Goal: Transaction & Acquisition: Obtain resource

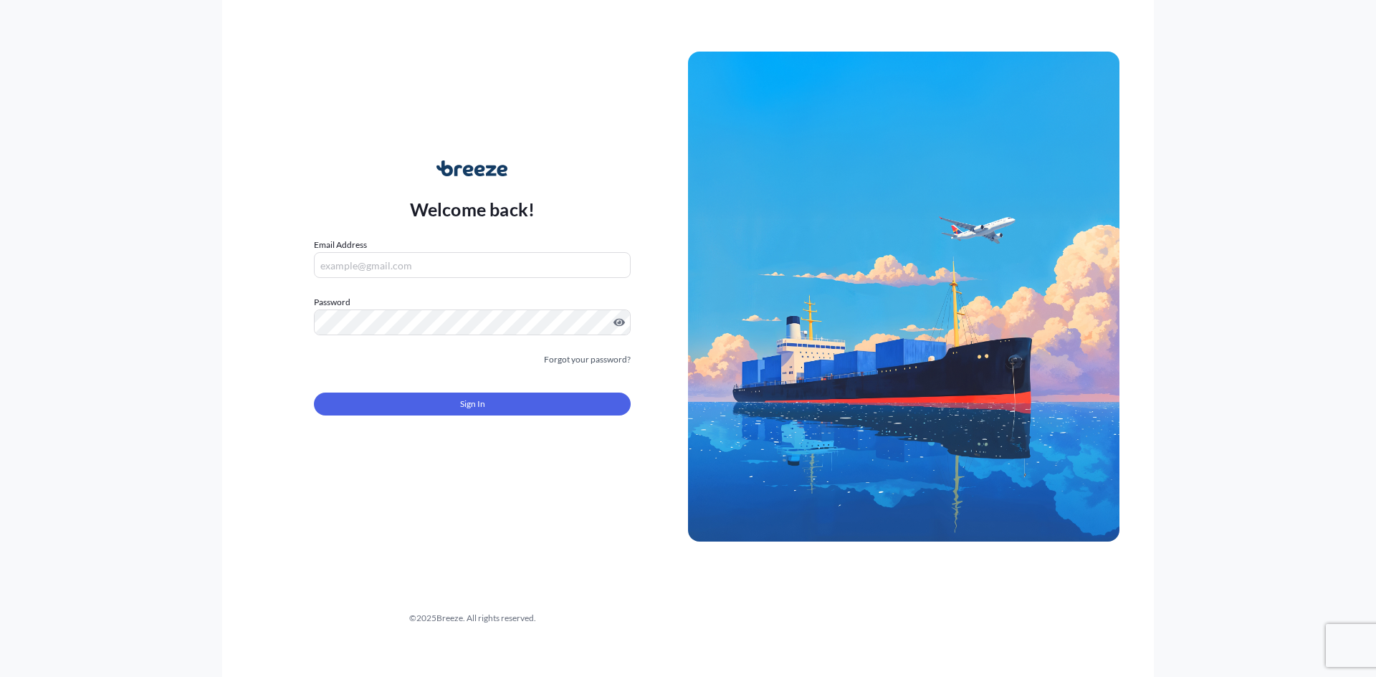
click at [371, 269] on input "Email Address" at bounding box center [472, 265] width 317 height 26
type input "[PERSON_NAME][EMAIL_ADDRESS][PERSON_NAME][DOMAIN_NAME]"
click at [593, 361] on link "Forgot your password?" at bounding box center [587, 360] width 87 height 14
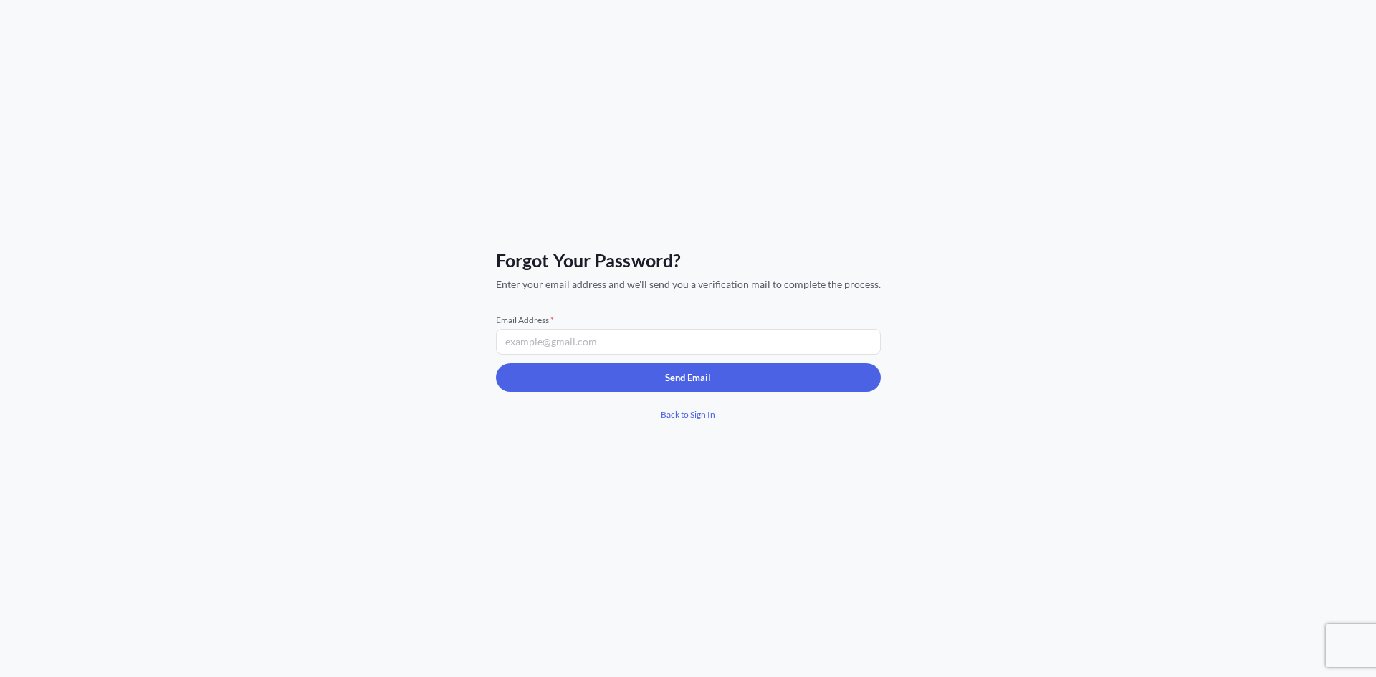
click at [576, 342] on input "Email Address *" at bounding box center [688, 342] width 385 height 26
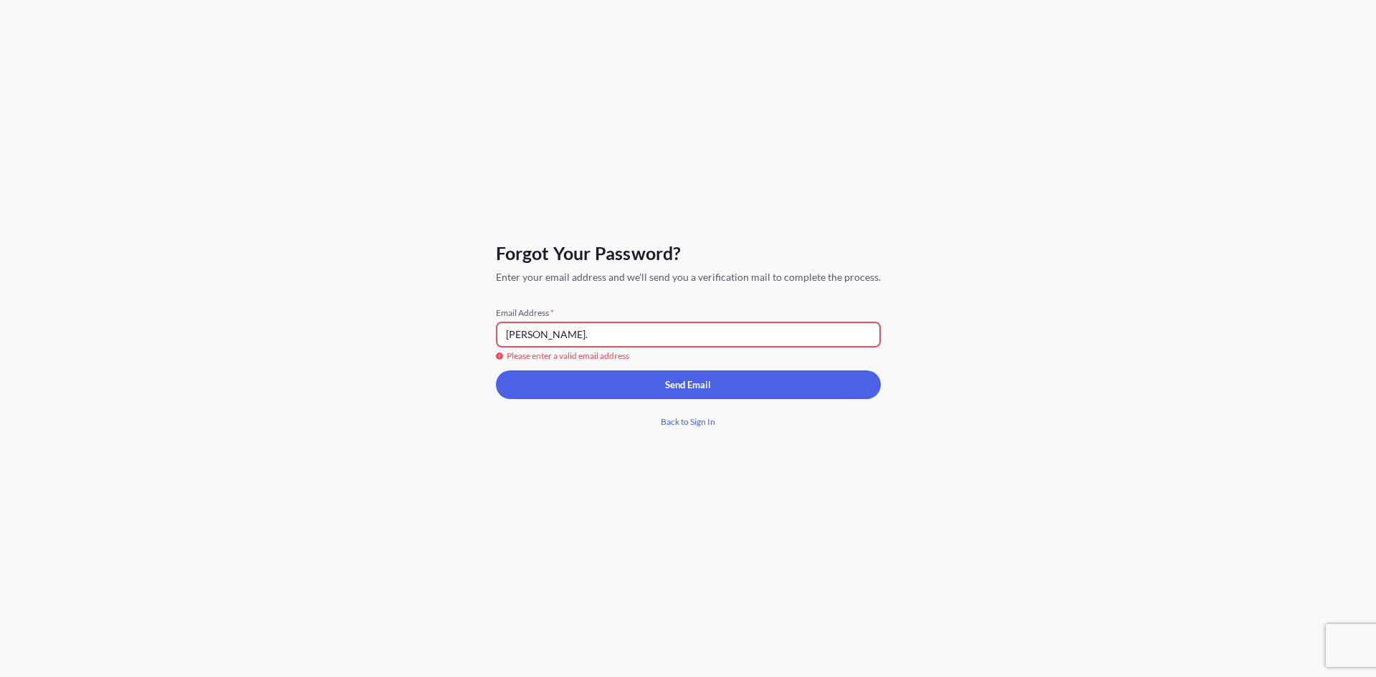
type input "[PERSON_NAME][EMAIL_ADDRESS][PERSON_NAME][DOMAIN_NAME]"
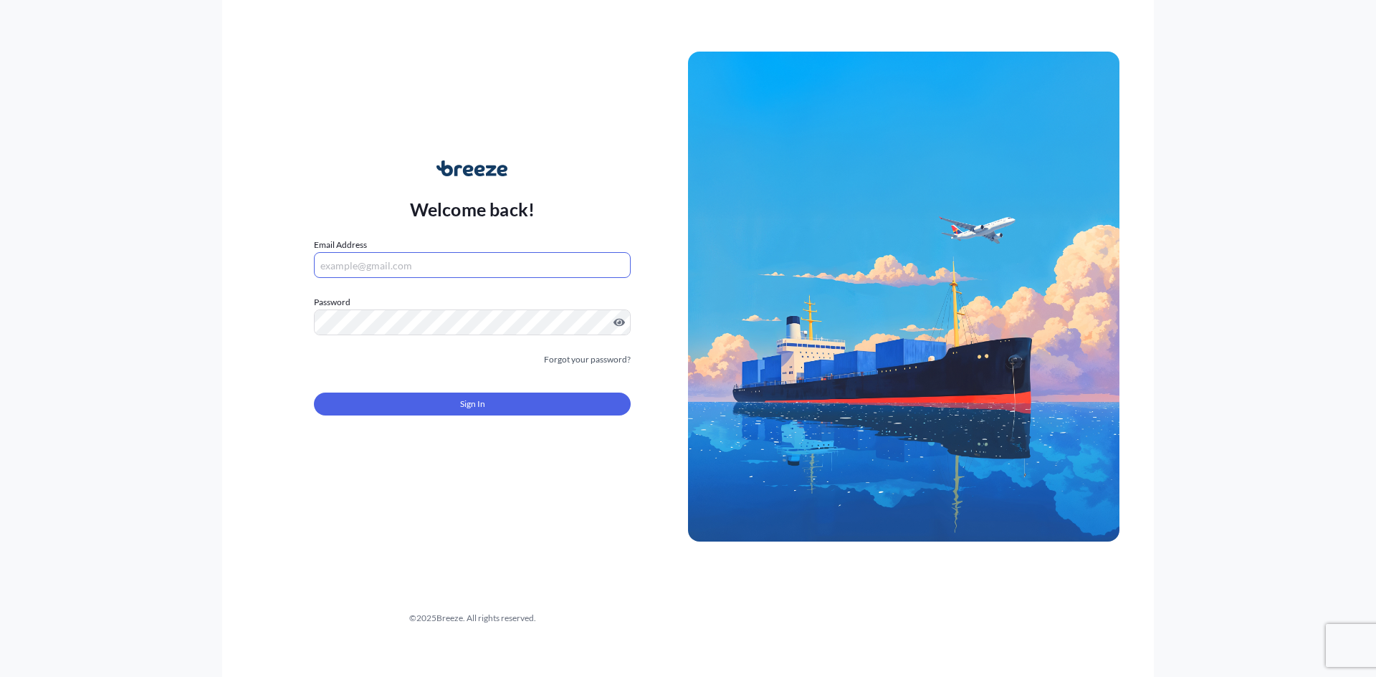
click at [406, 263] on input "Email Address" at bounding box center [472, 265] width 317 height 26
type input "k"
type input "[PERSON_NAME][EMAIL_ADDRESS][PERSON_NAME][DOMAIN_NAME]"
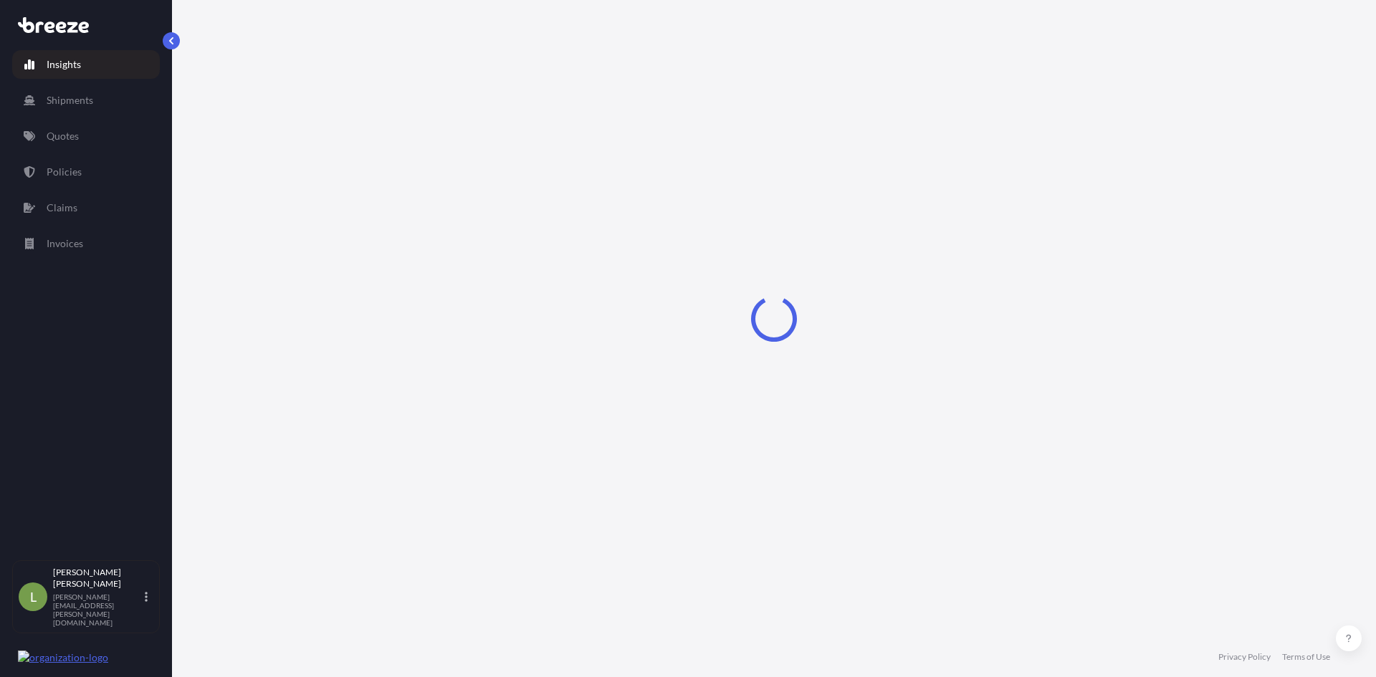
select select "2025"
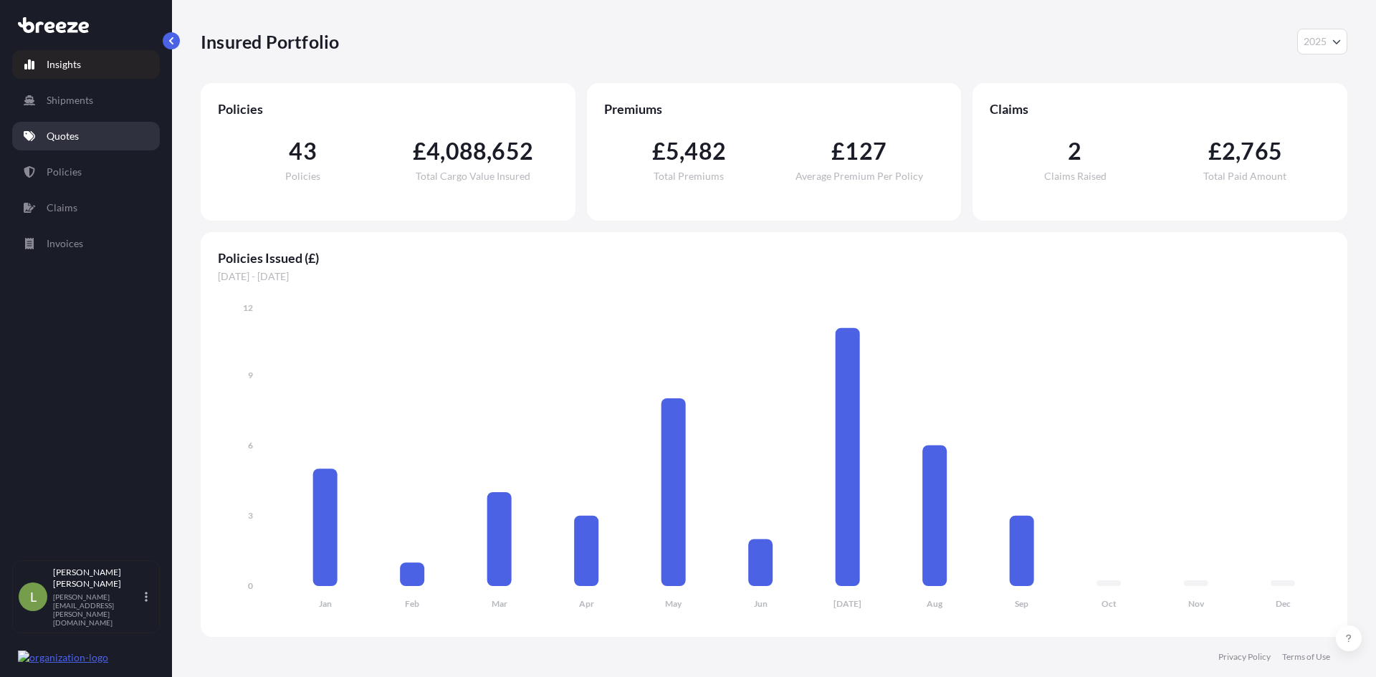
click at [102, 137] on link "Quotes" at bounding box center [86, 136] width 148 height 29
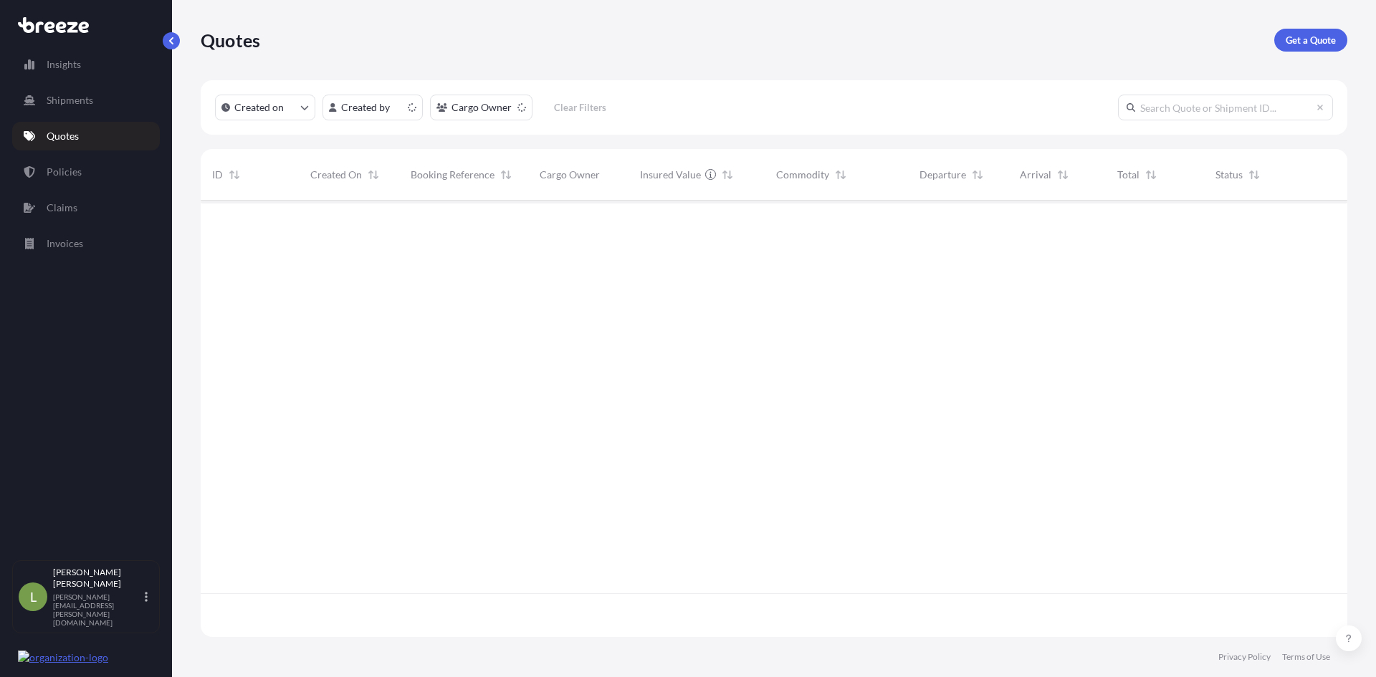
scroll to position [433, 1136]
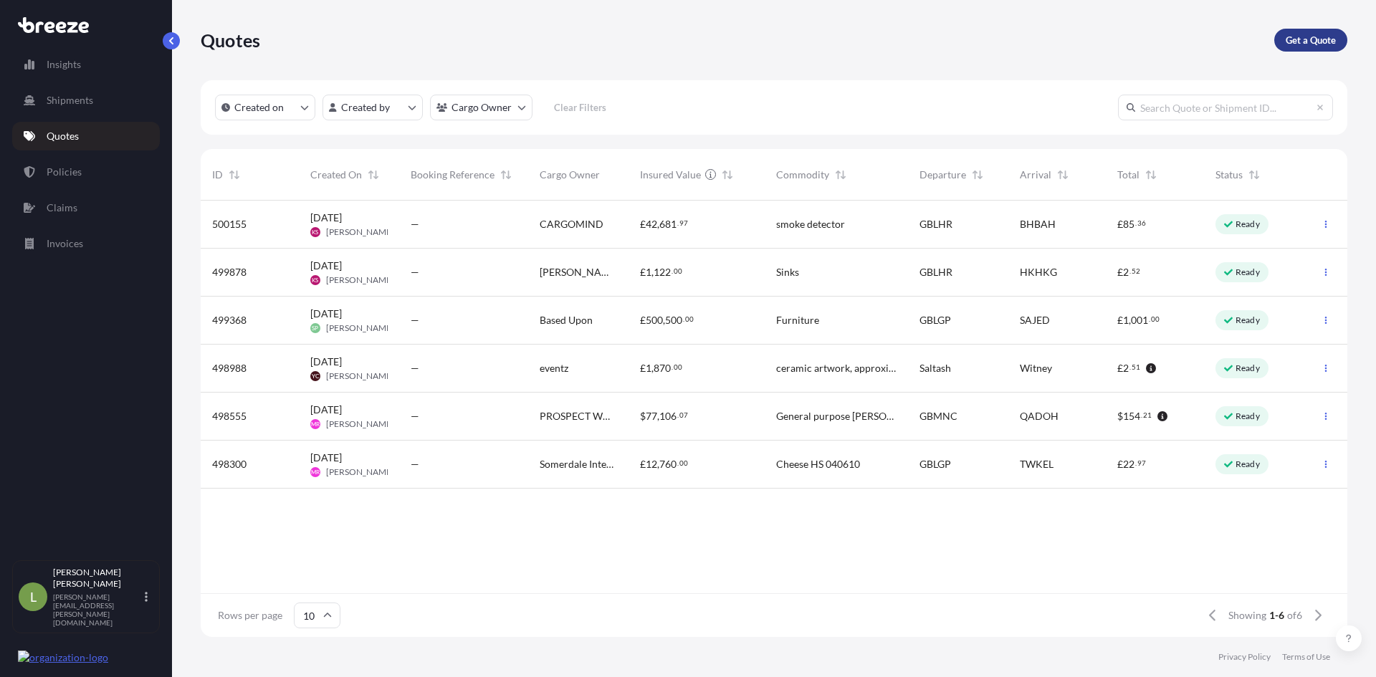
click at [1315, 34] on p "Get a Quote" at bounding box center [1310, 40] width 50 height 14
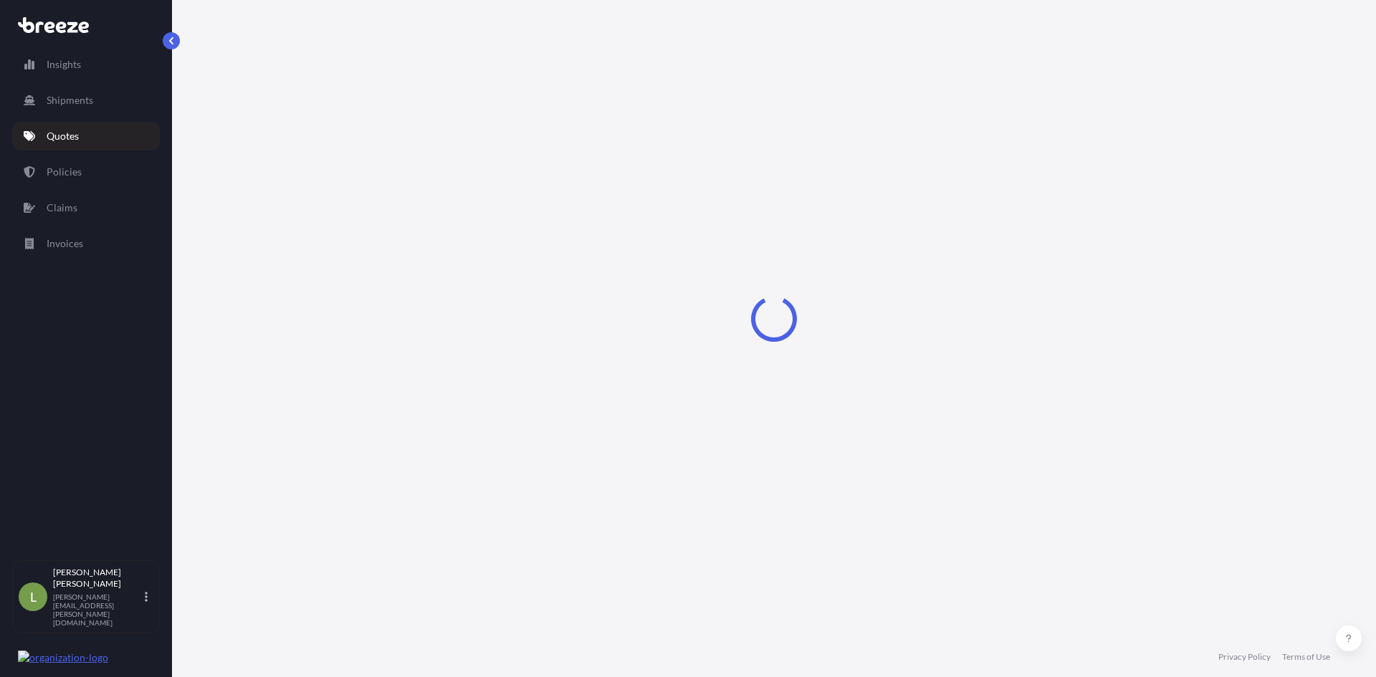
select select "Sea"
select select "1"
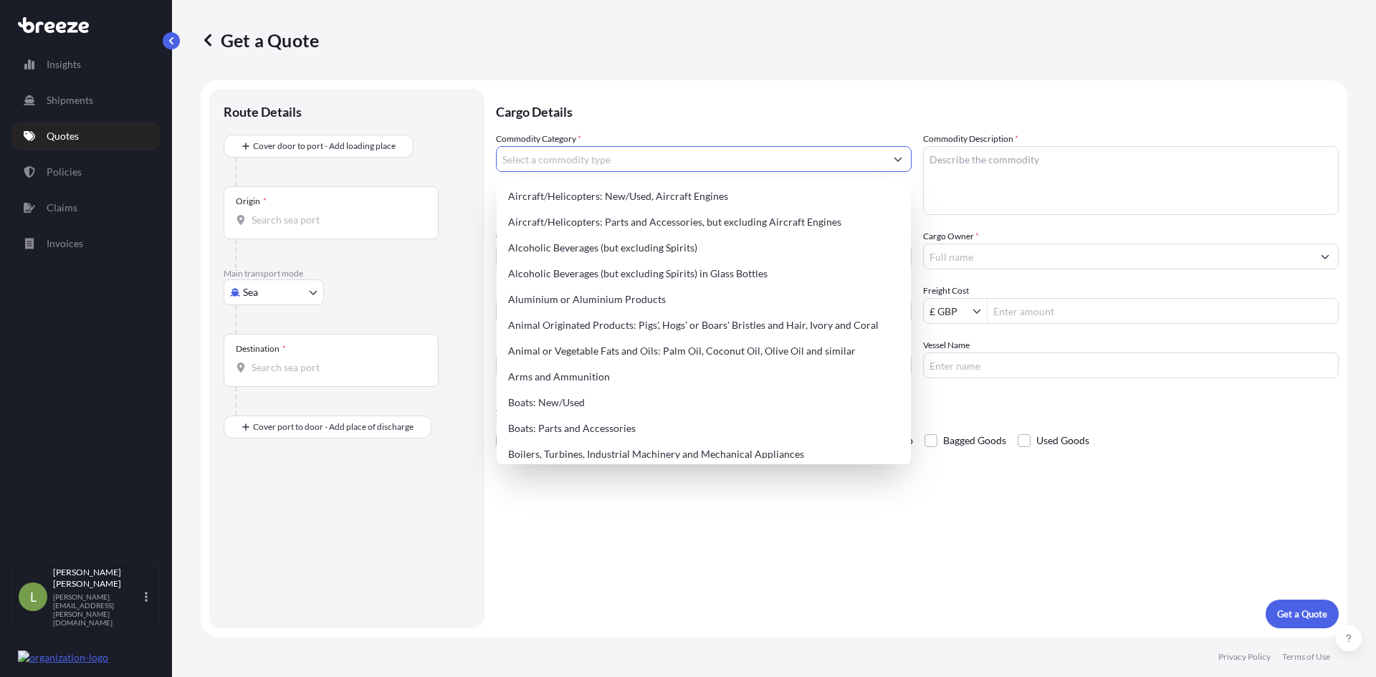
click at [580, 163] on input "Commodity Category *" at bounding box center [691, 159] width 388 height 26
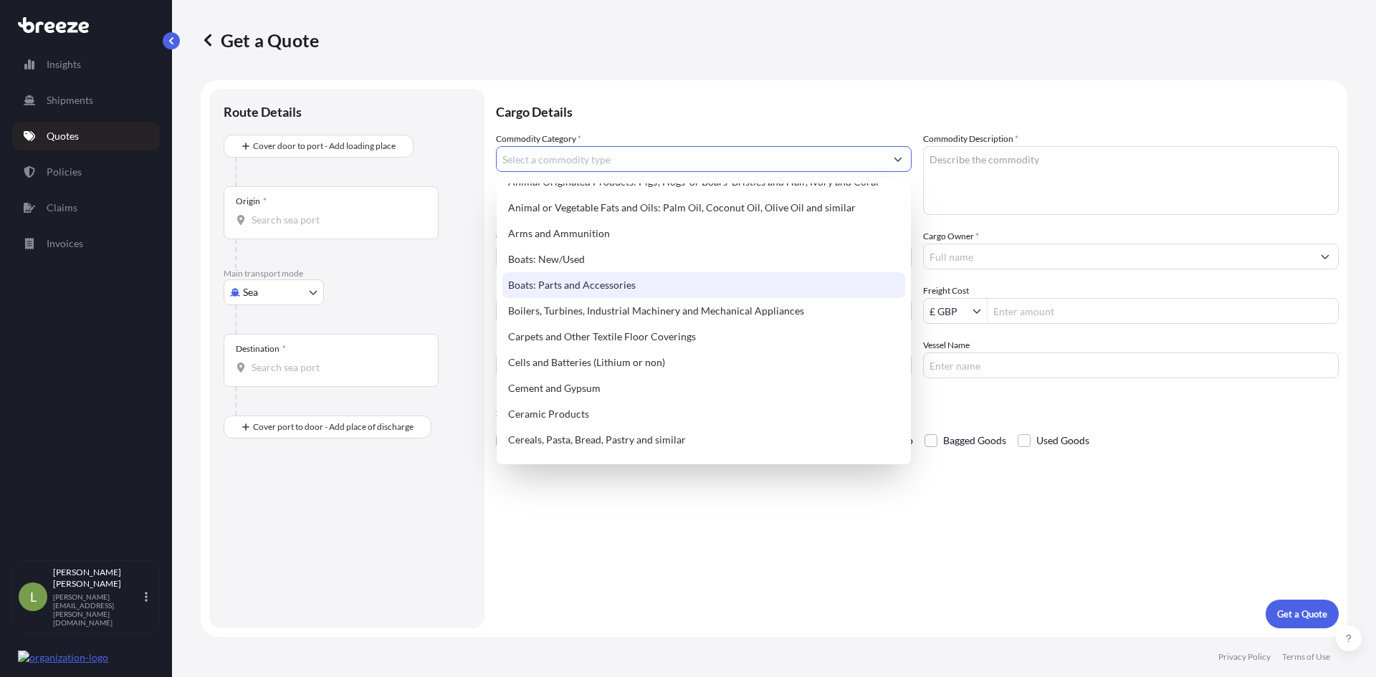
scroll to position [215, 0]
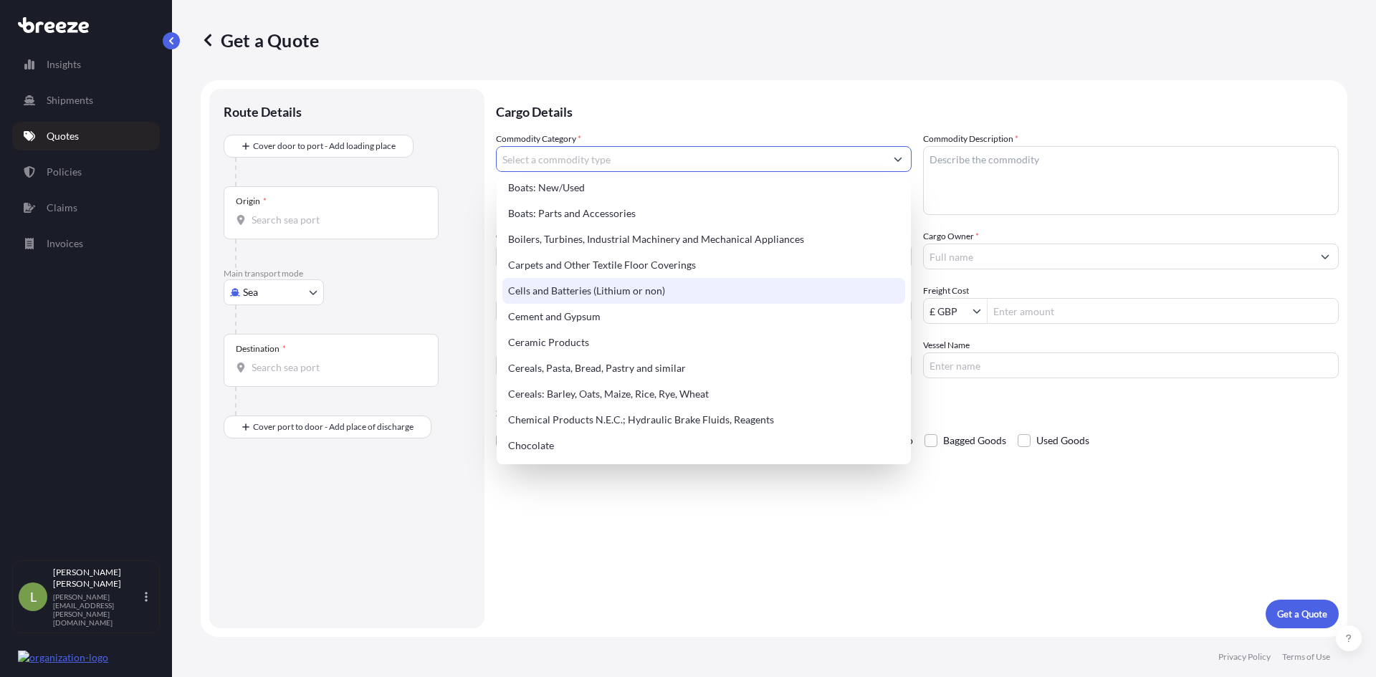
click at [617, 293] on div "Cells and Batteries (Lithium or non)" at bounding box center [703, 291] width 403 height 26
type input "Cells and Batteries (Lithium or non)"
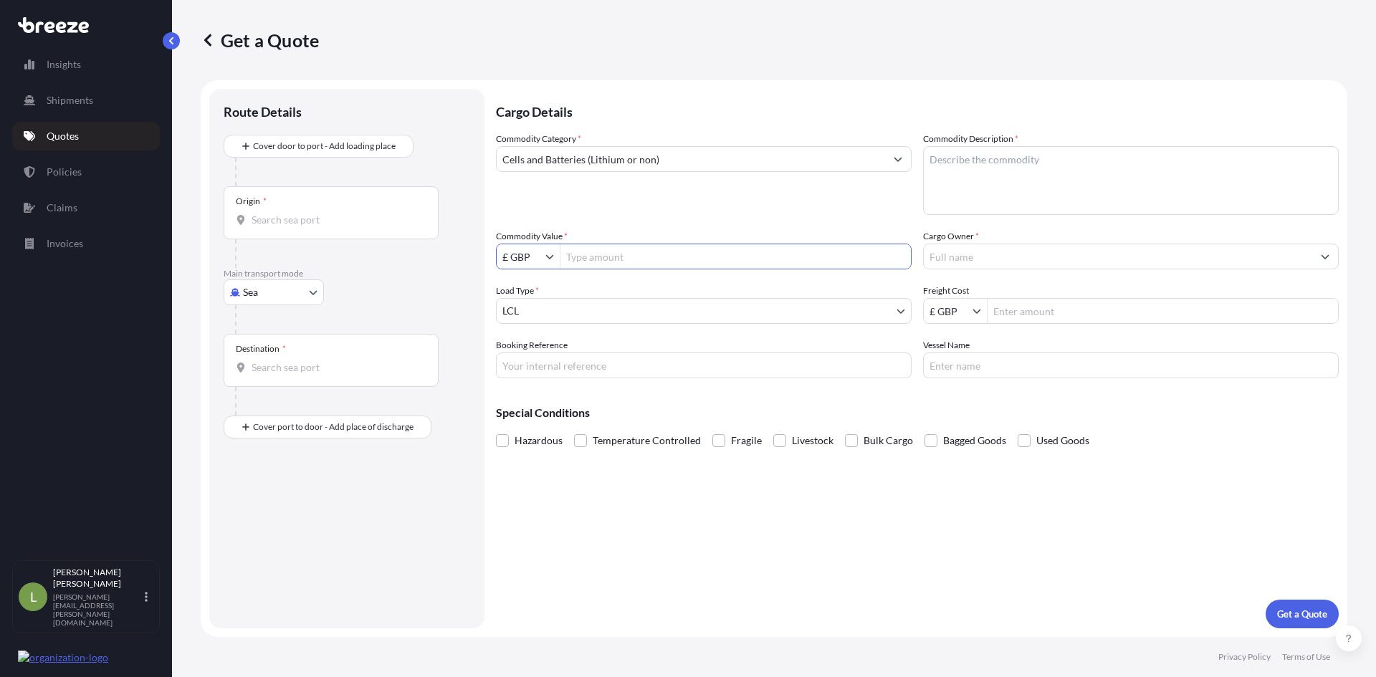
click at [605, 257] on input "Commodity Value *" at bounding box center [735, 257] width 350 height 26
type input "14,000"
click at [900, 312] on body "14,000 Insights Shipments Quotes Policies Claims Invoices L Lee Bradley [EMAIL_…" at bounding box center [688, 338] width 1376 height 677
click at [311, 290] on body "Insights Shipments Quotes Policies Claims Invoices L Lee Bradley [EMAIL_ADDRESS…" at bounding box center [688, 338] width 1376 height 677
click at [277, 375] on div "Road" at bounding box center [273, 381] width 89 height 26
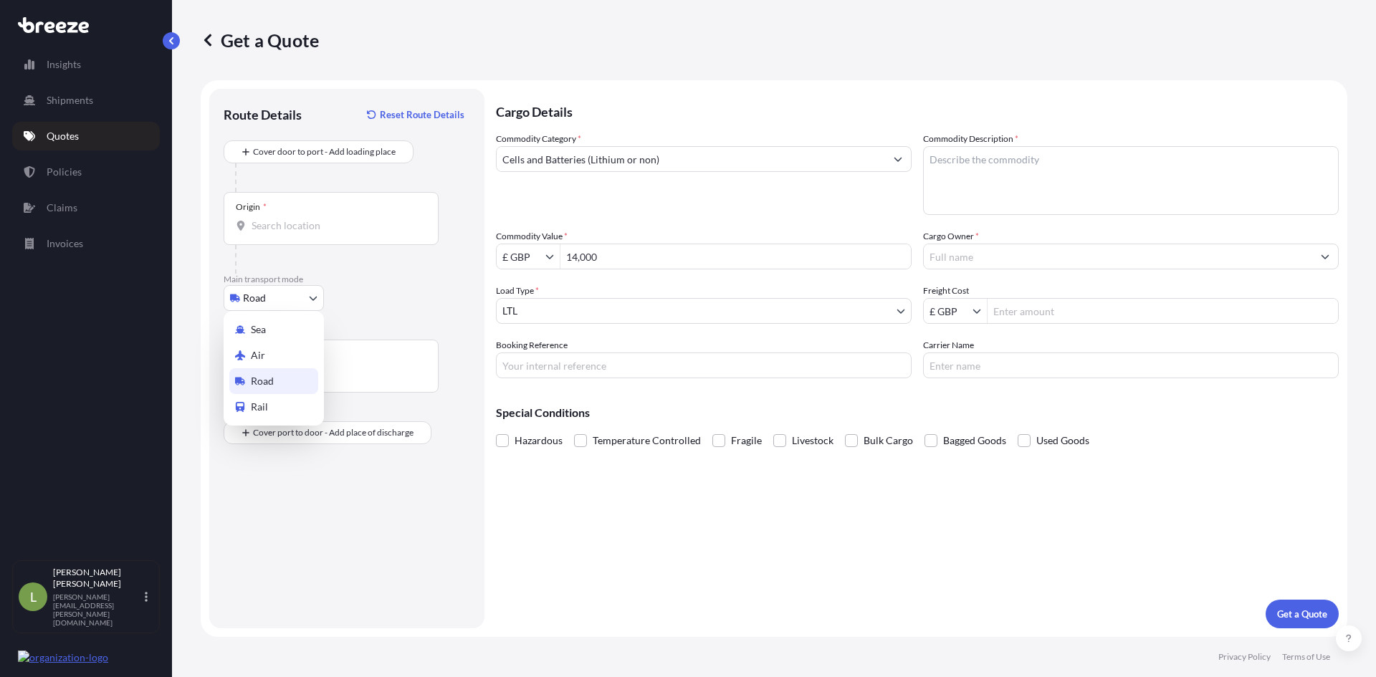
select select "Road"
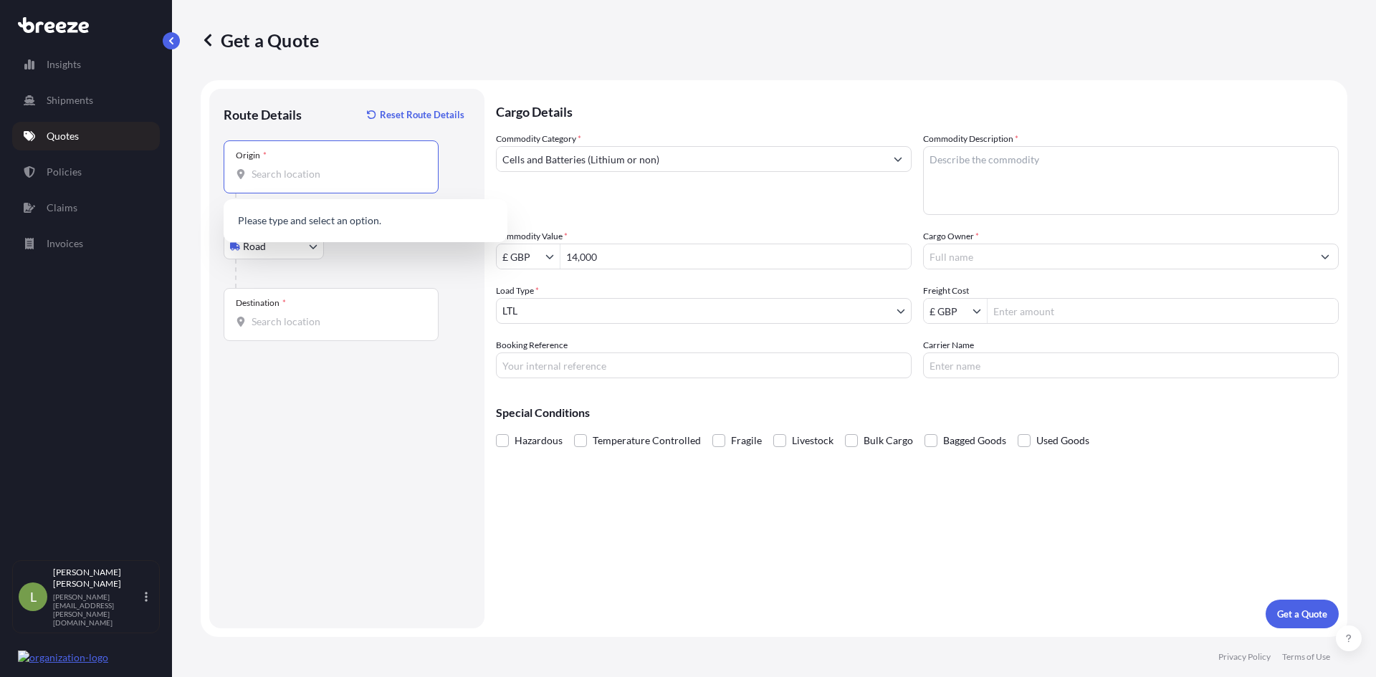
click at [269, 171] on input "Origin *" at bounding box center [335, 174] width 169 height 14
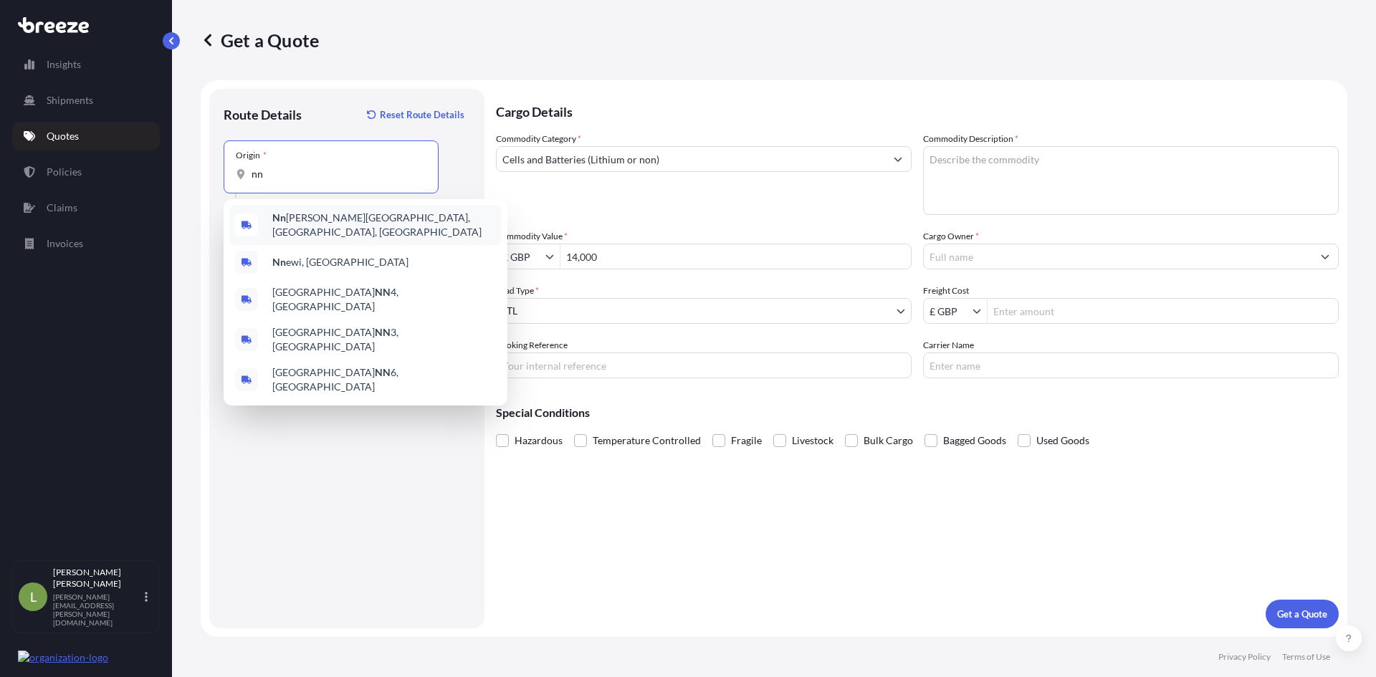
type input "n"
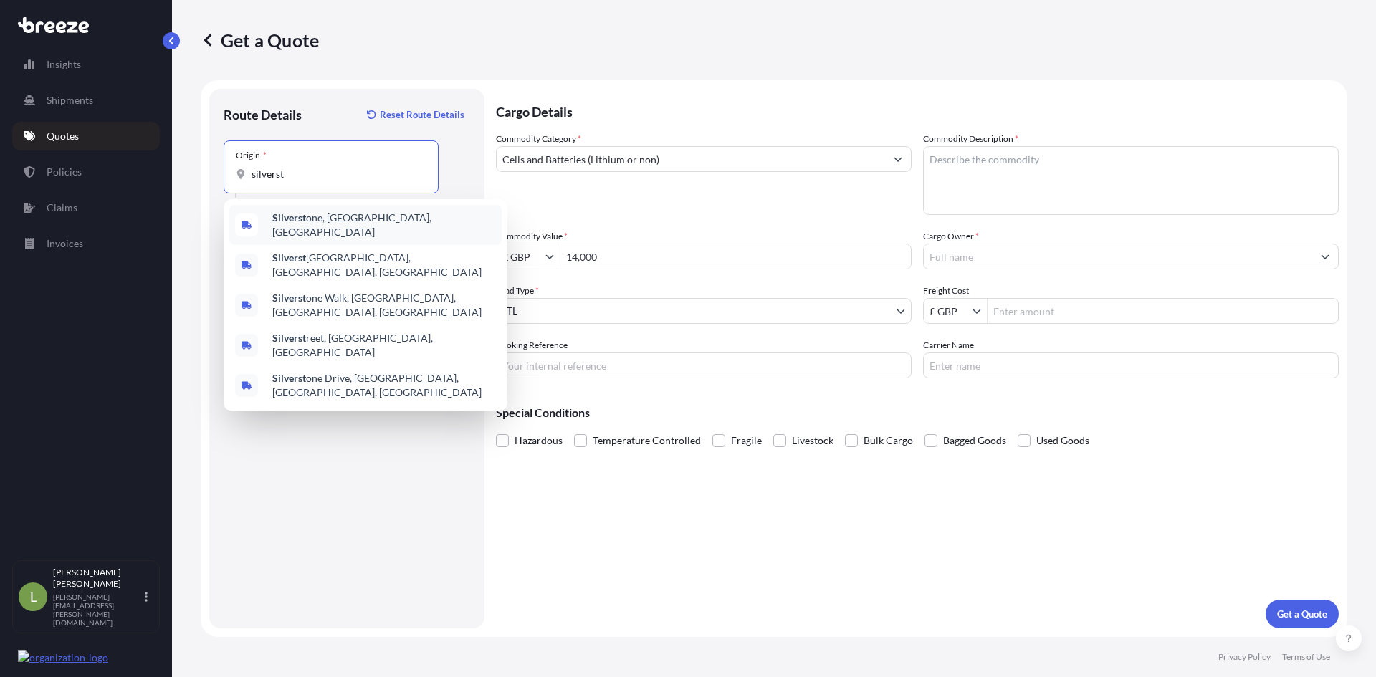
click at [309, 221] on span "Silverst one, Towcester, [GEOGRAPHIC_DATA]" at bounding box center [384, 225] width 224 height 29
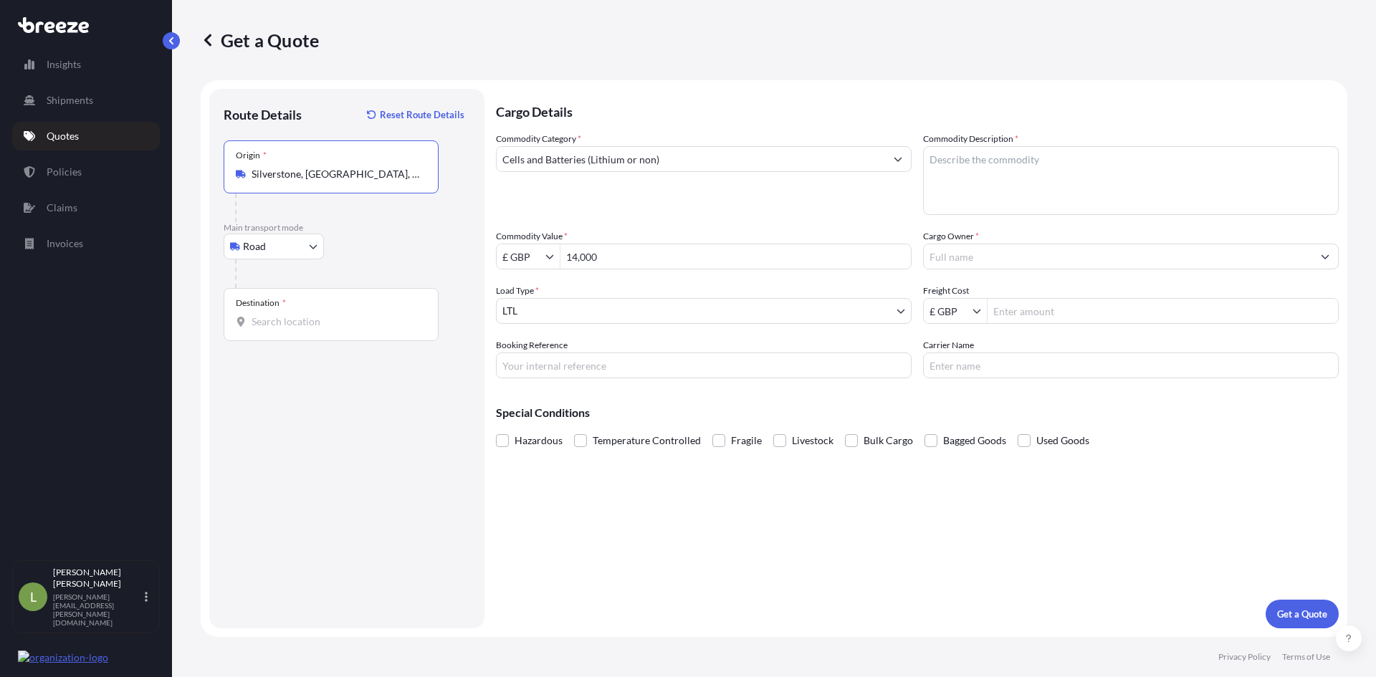
type input "Silverstone, [GEOGRAPHIC_DATA], [GEOGRAPHIC_DATA]"
click at [292, 320] on input "Destination *" at bounding box center [335, 322] width 169 height 14
click at [289, 329] on div "Destination *" at bounding box center [331, 314] width 215 height 53
click at [289, 329] on input "Destination * Please select a destination" at bounding box center [335, 322] width 169 height 14
click at [310, 370] on b "CF44 0ND" at bounding box center [295, 369] width 47 height 12
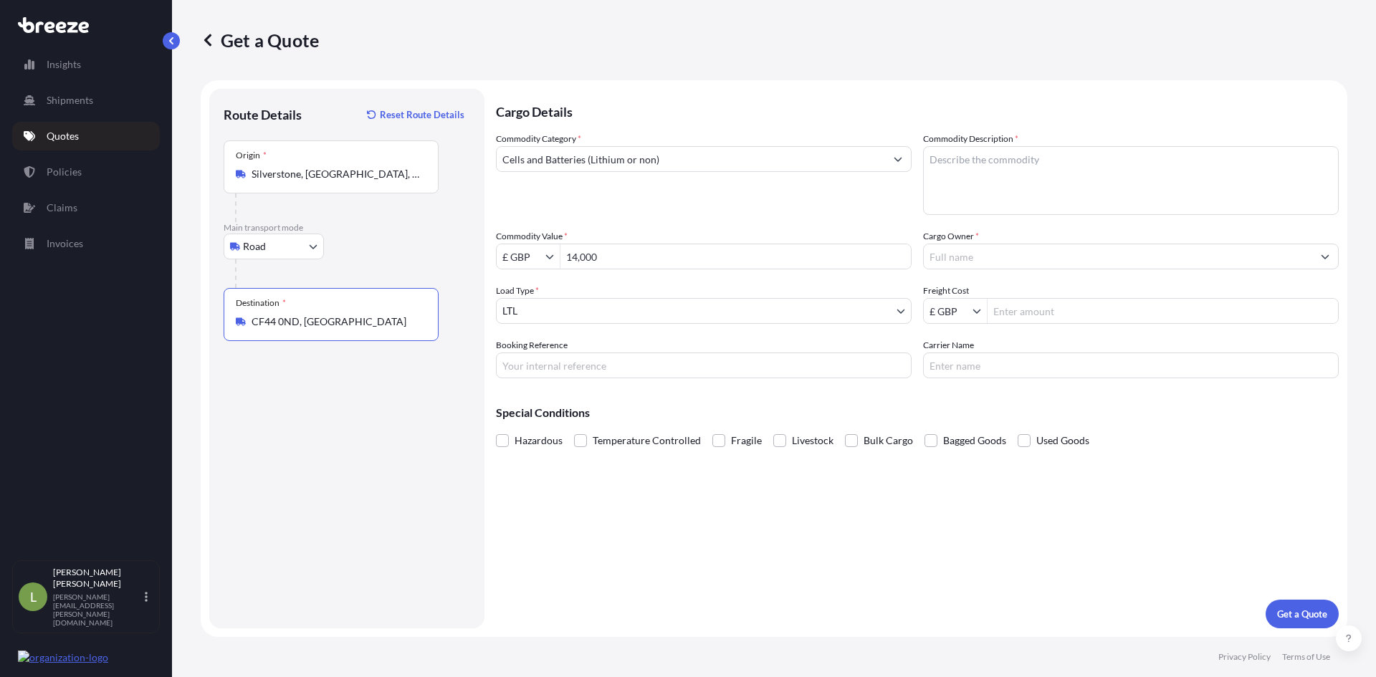
type input "CF44 0ND, [GEOGRAPHIC_DATA]"
click at [599, 363] on input "Booking Reference" at bounding box center [704, 366] width 416 height 26
type input "Agratas"
click at [993, 161] on textarea "Commodity Description *" at bounding box center [1131, 180] width 416 height 69
type textarea "Battery test rig"
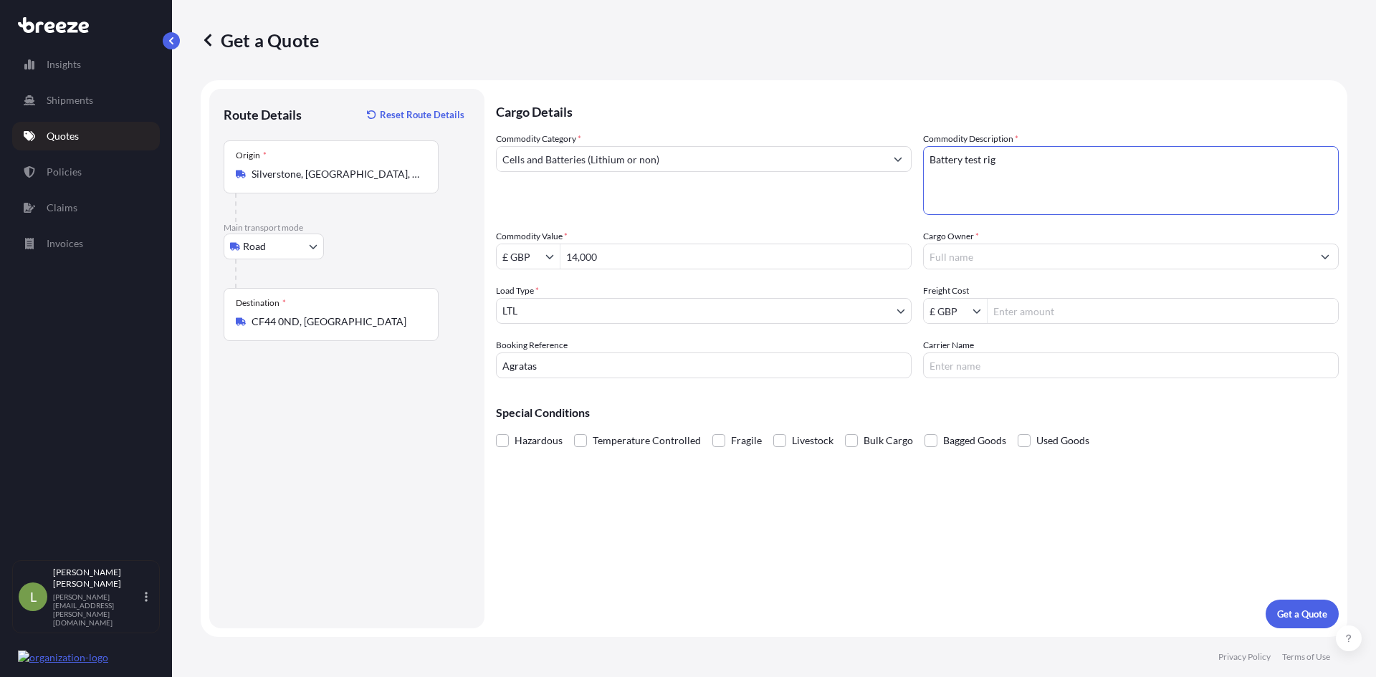
click at [1012, 257] on input "Cargo Owner *" at bounding box center [1118, 257] width 388 height 26
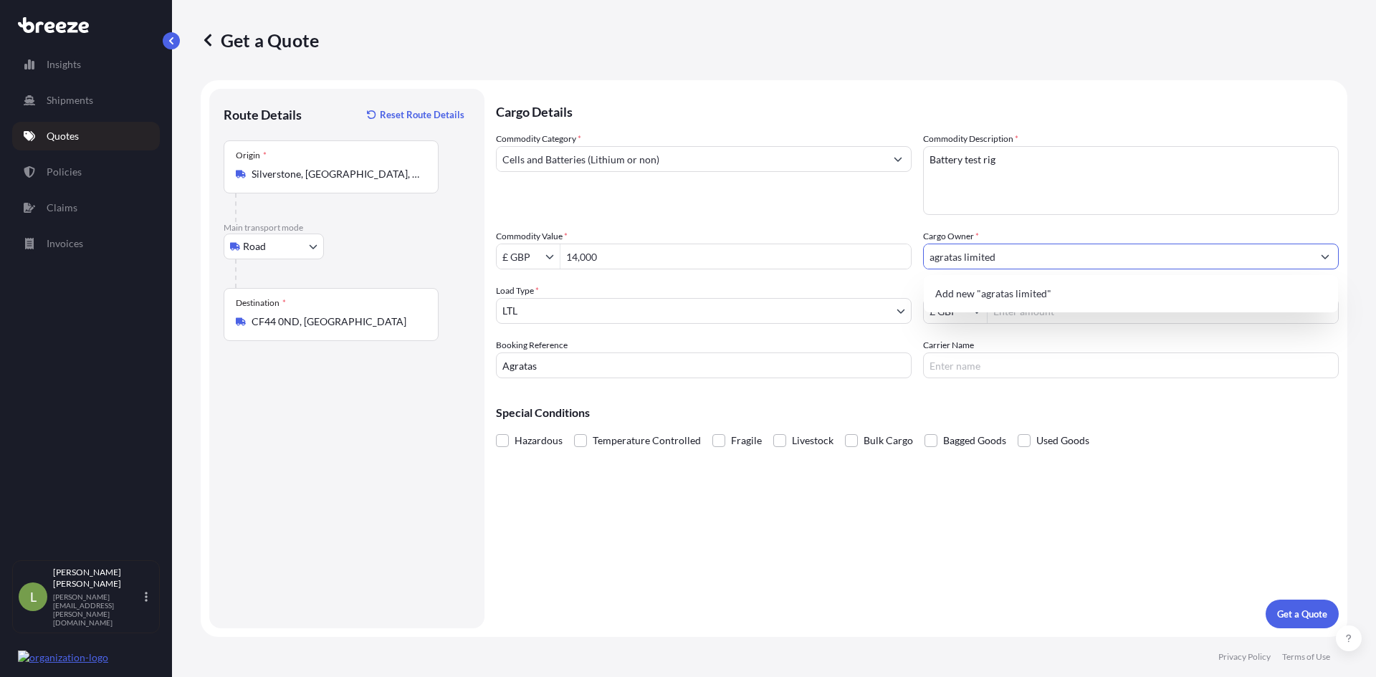
type input "agratas limited"
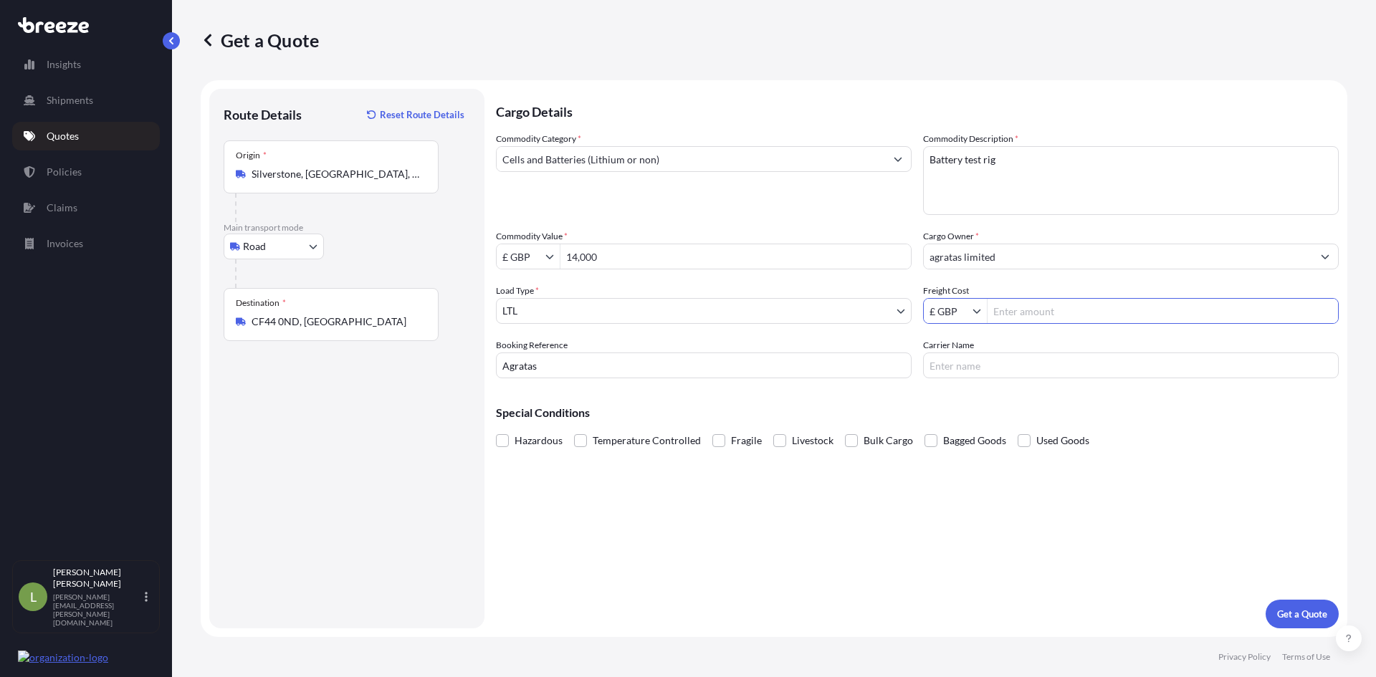
click at [1029, 310] on input "Freight Cost" at bounding box center [1162, 311] width 350 height 26
type input "350"
click at [1007, 365] on input "Carrier Name" at bounding box center [1131, 366] width 416 height 26
type input "M-Red Logistics"
click at [504, 439] on span at bounding box center [502, 440] width 13 height 13
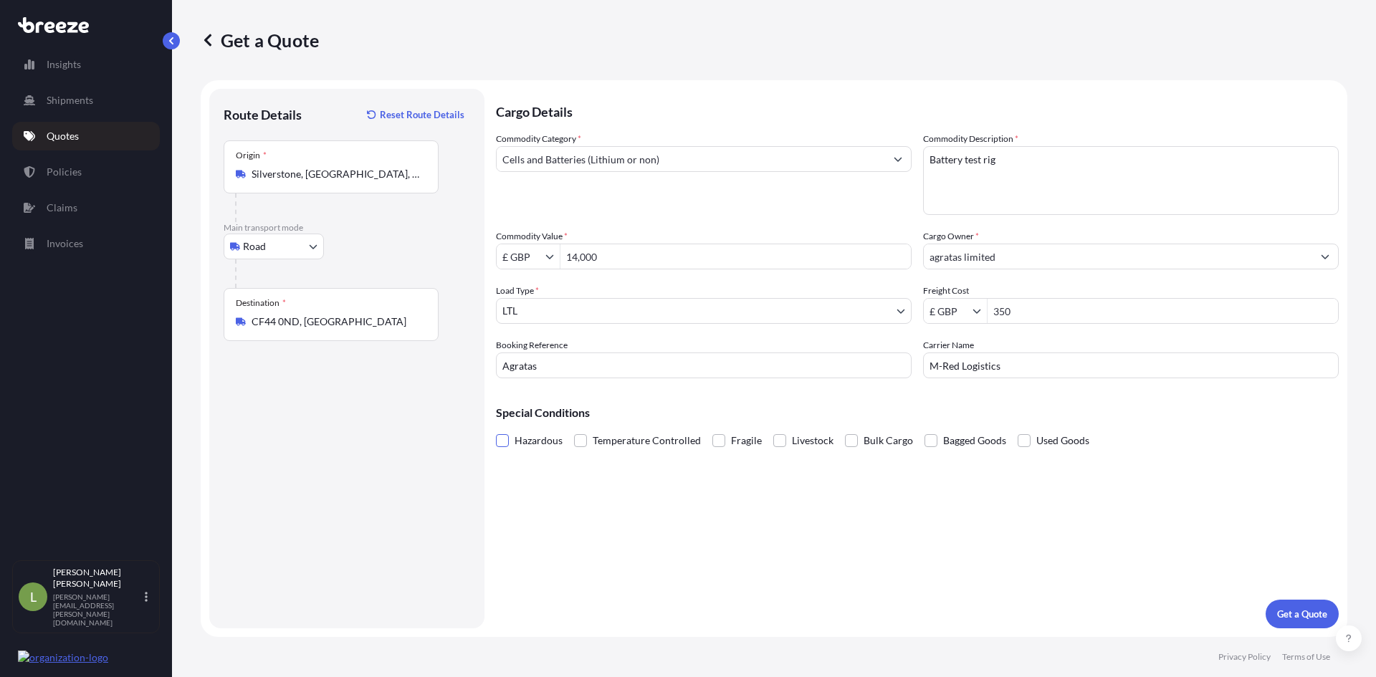
click at [496, 430] on input "Hazardous" at bounding box center [496, 430] width 0 height 0
click at [1305, 618] on p "Get a Quote" at bounding box center [1302, 614] width 50 height 14
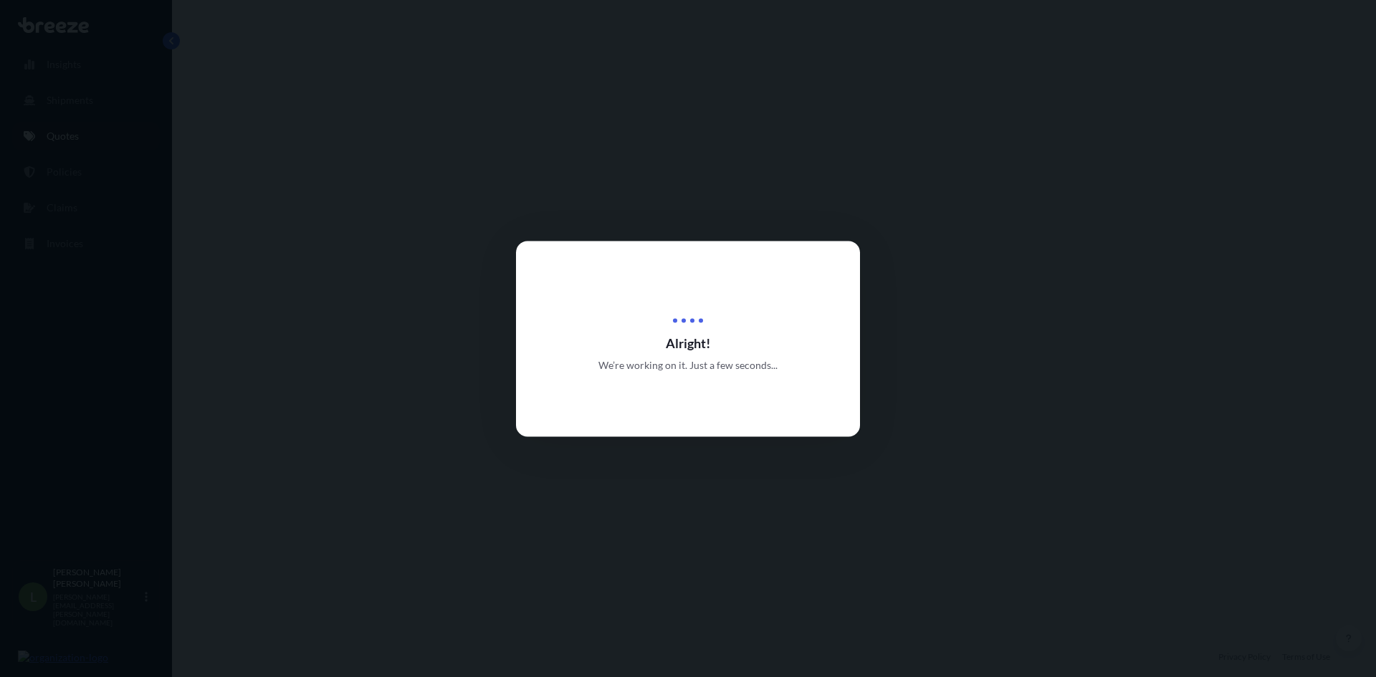
select select "Road"
select select "1"
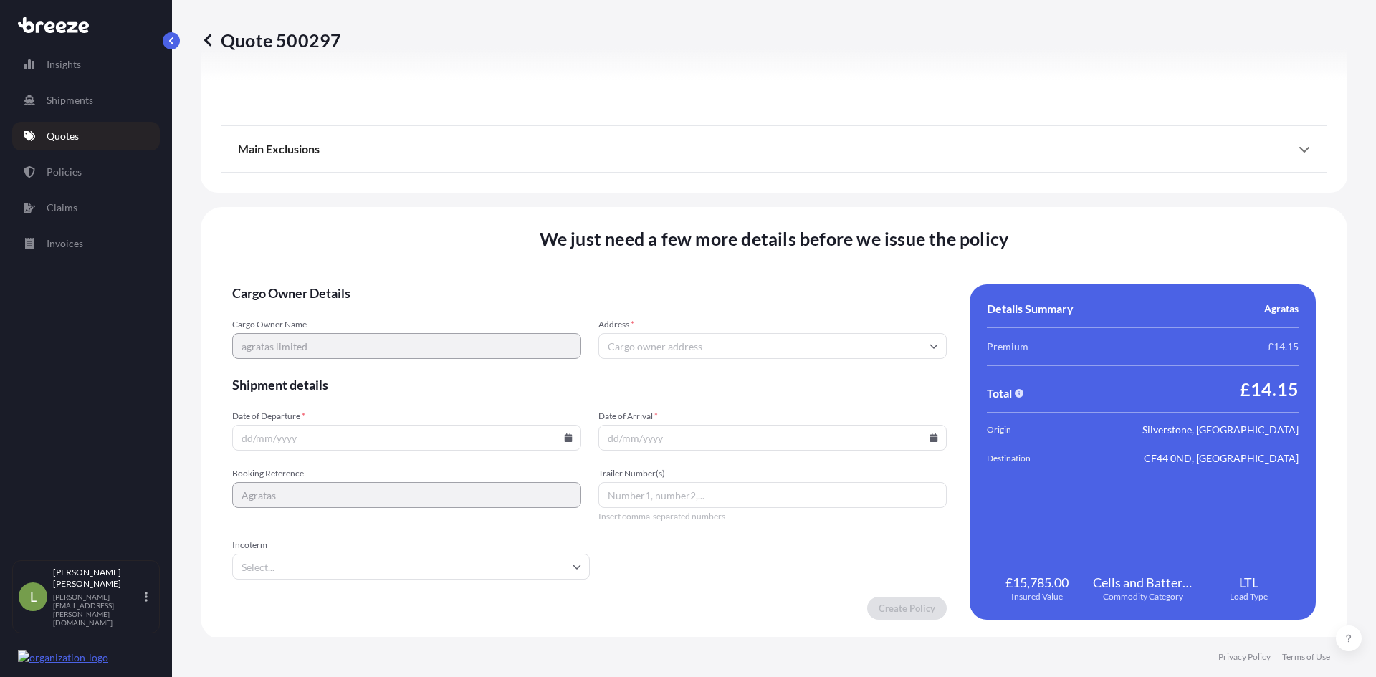
scroll to position [1687, 0]
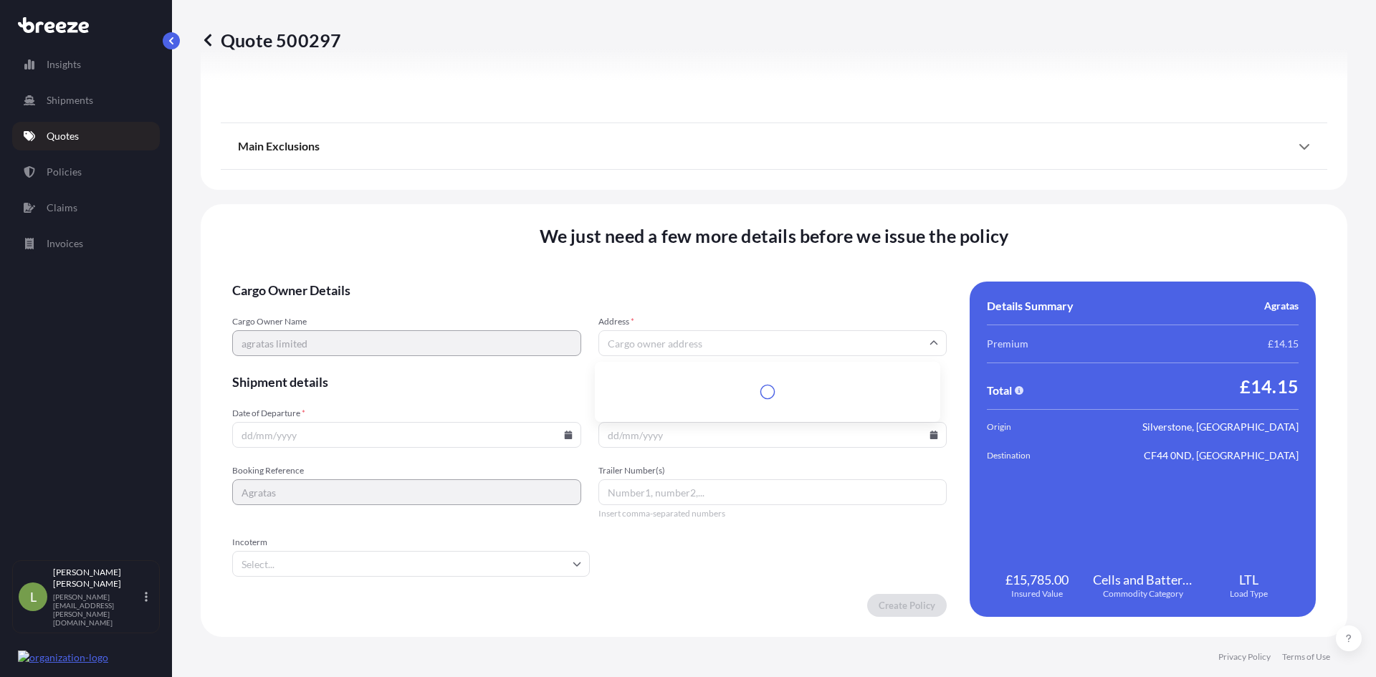
click at [646, 342] on input "Address *" at bounding box center [772, 343] width 349 height 26
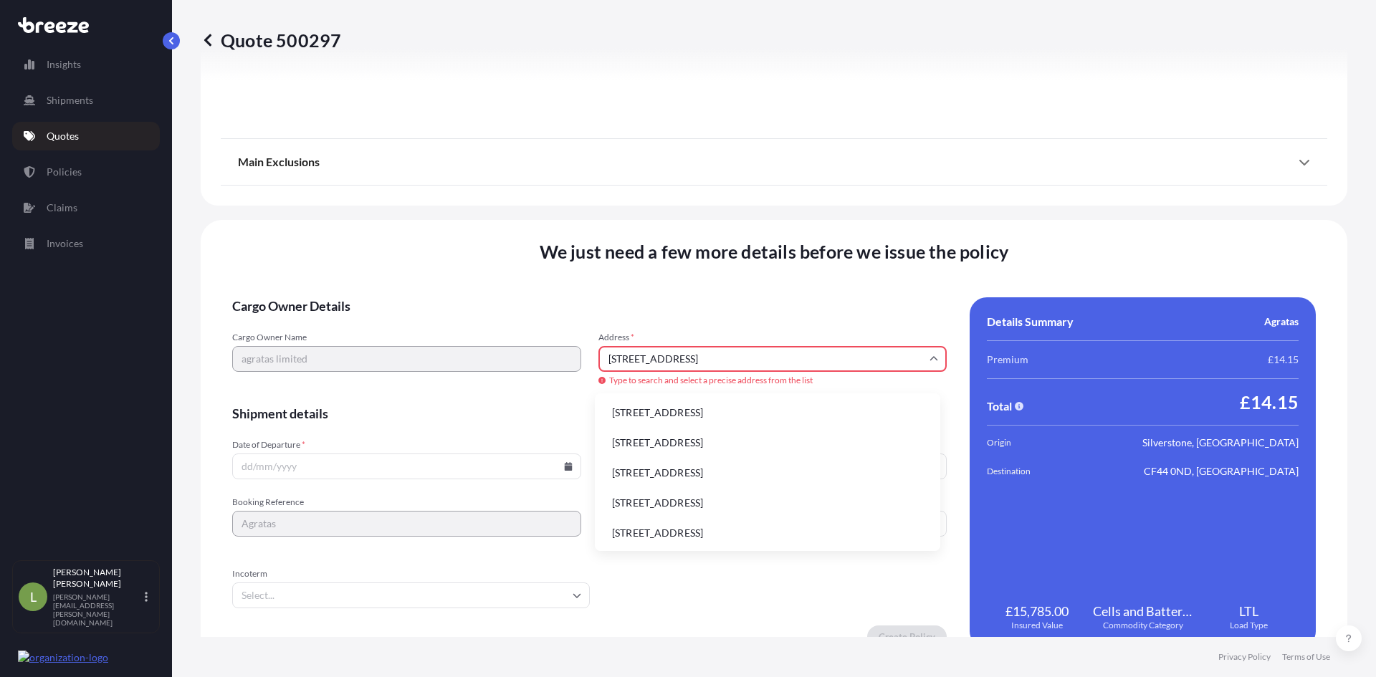
click at [681, 412] on li "[STREET_ADDRESS]" at bounding box center [767, 412] width 334 height 27
type input "[STREET_ADDRESS]"
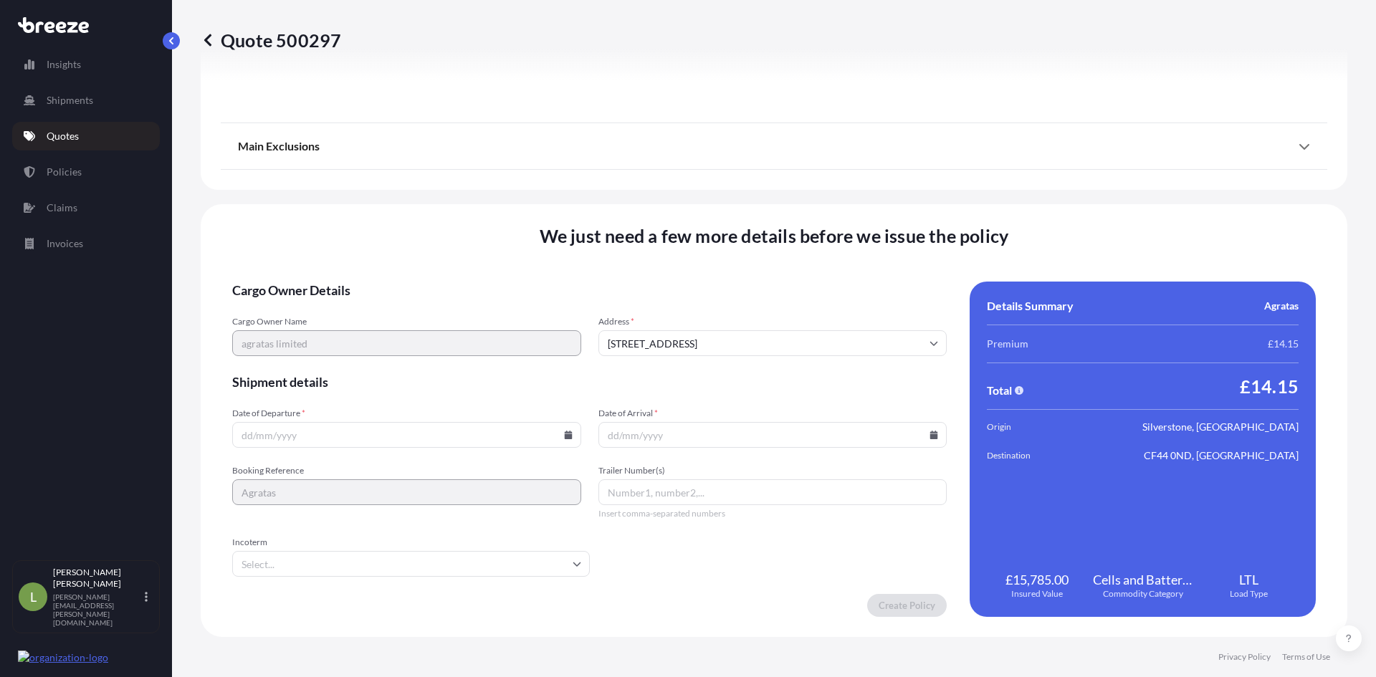
click at [320, 435] on input "Date of Departure *" at bounding box center [406, 435] width 349 height 26
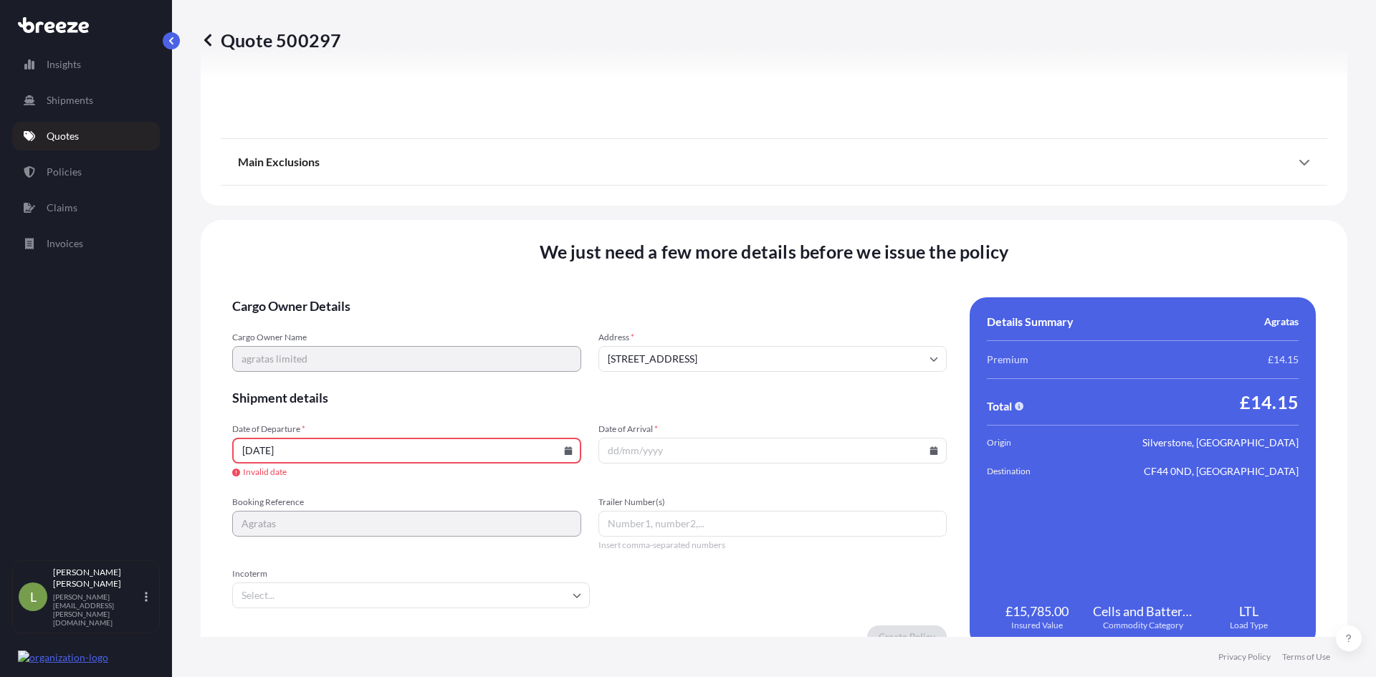
type input "[DATE]"
click at [564, 450] on icon at bounding box center [568, 450] width 8 height 9
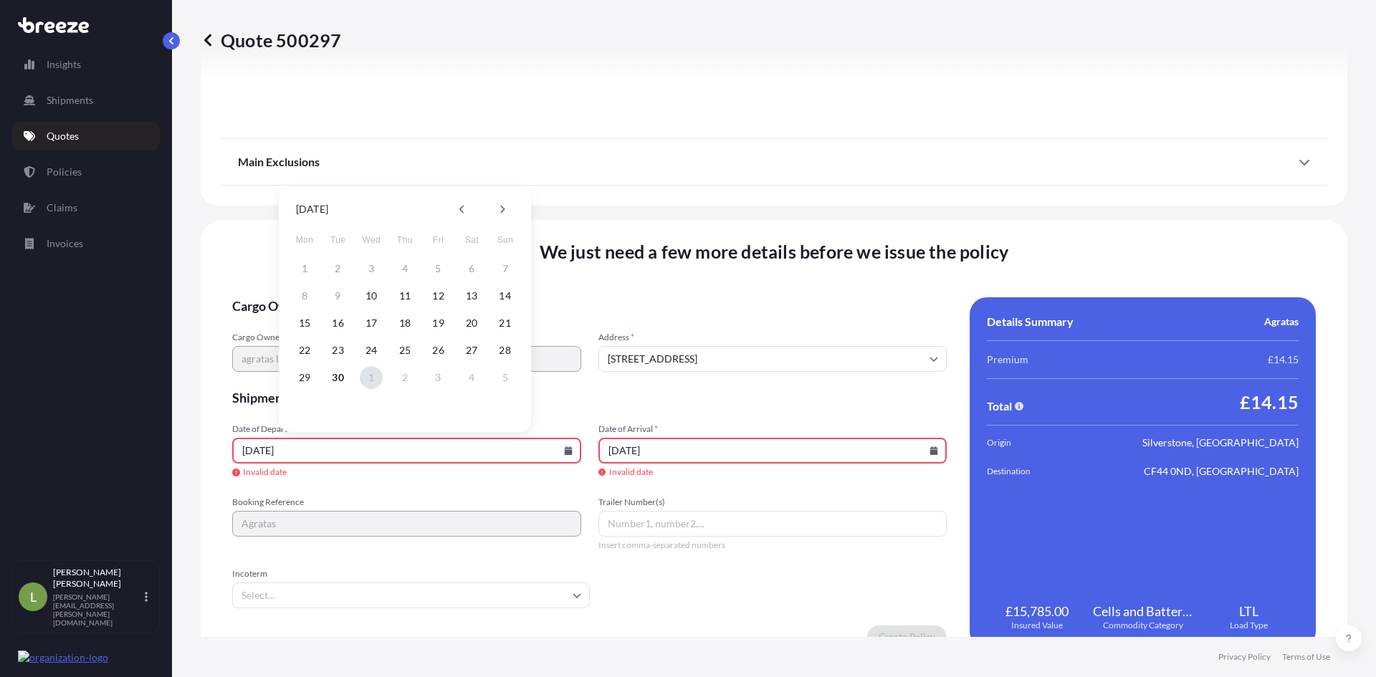
click at [370, 375] on button "1" at bounding box center [371, 377] width 23 height 23
type input "[DATE]"
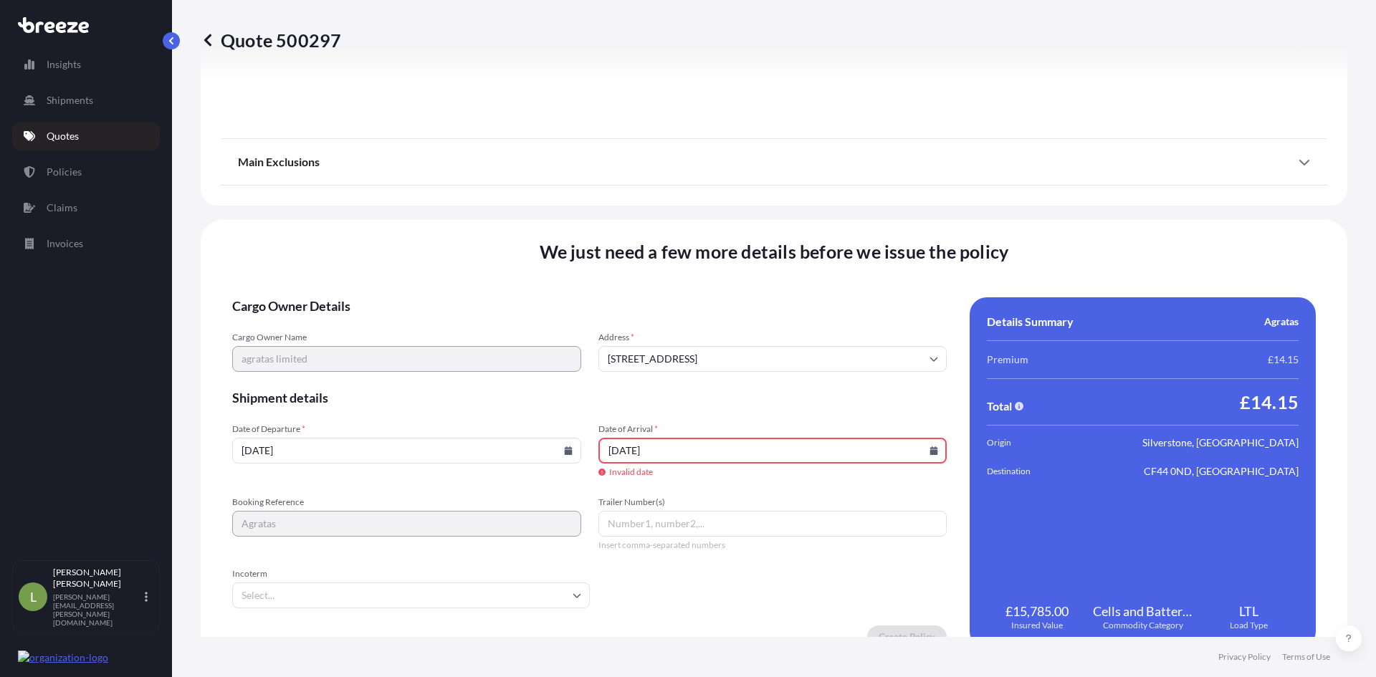
click at [929, 450] on icon at bounding box center [933, 450] width 9 height 9
click at [736, 374] on button "1" at bounding box center [733, 377] width 23 height 23
type input "[DATE]"
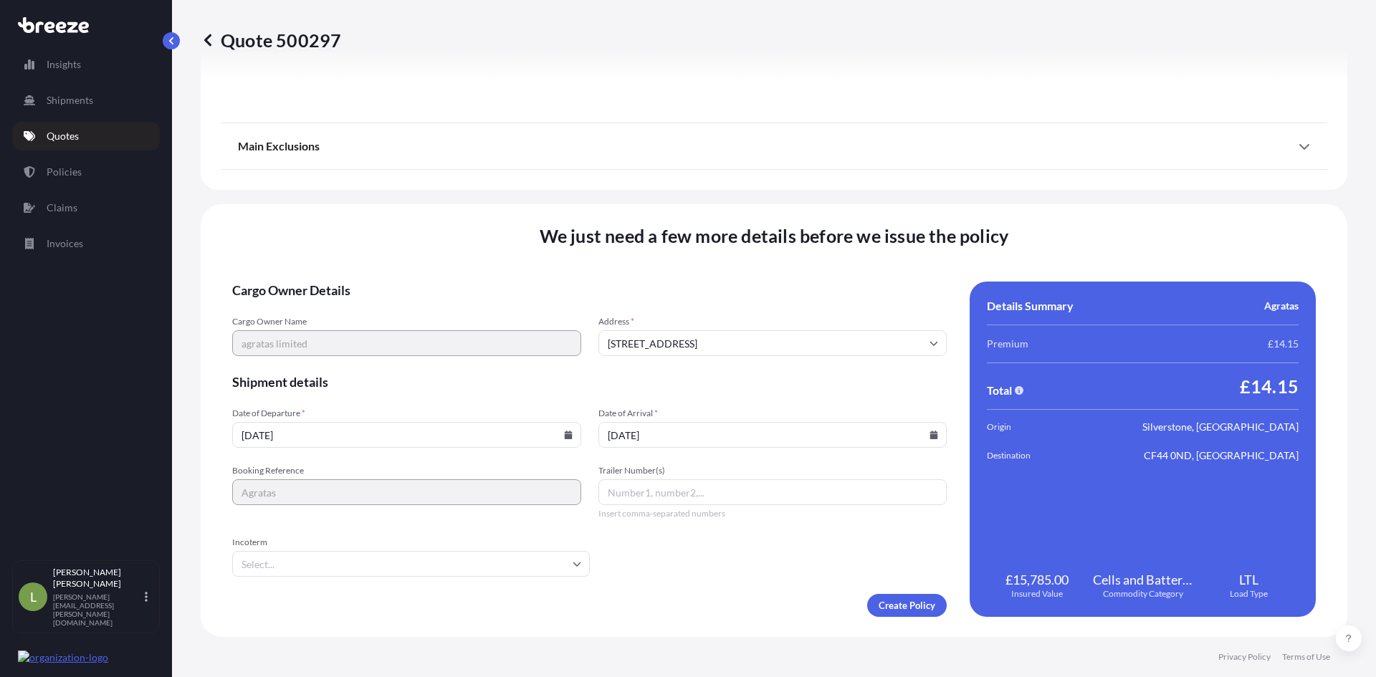
click at [575, 563] on icon at bounding box center [576, 564] width 9 height 9
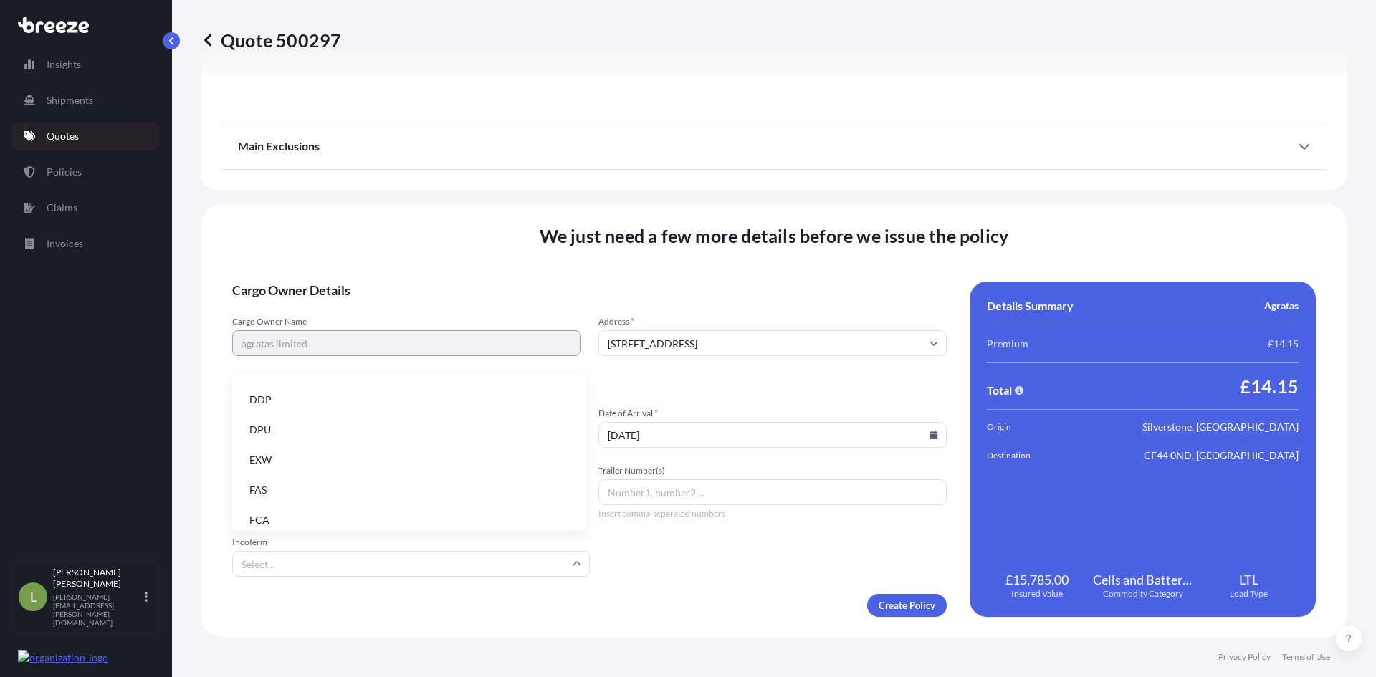
scroll to position [72, 0]
click at [637, 553] on form "Cargo Owner Details Cargo Owner Name agratas limited Address * [STREET_ADDRESS]…" at bounding box center [589, 449] width 714 height 335
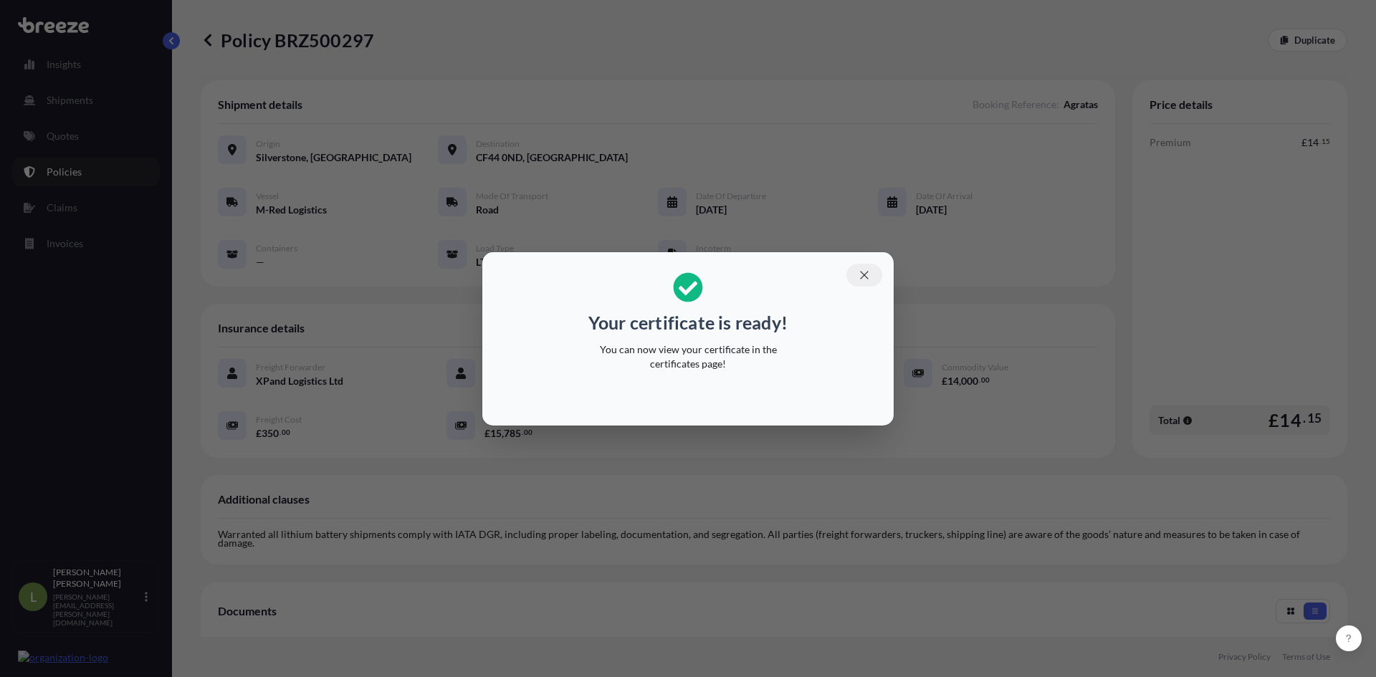
click at [865, 272] on icon "button" at bounding box center [864, 275] width 13 height 13
